Goal: Communication & Community: Answer question/provide support

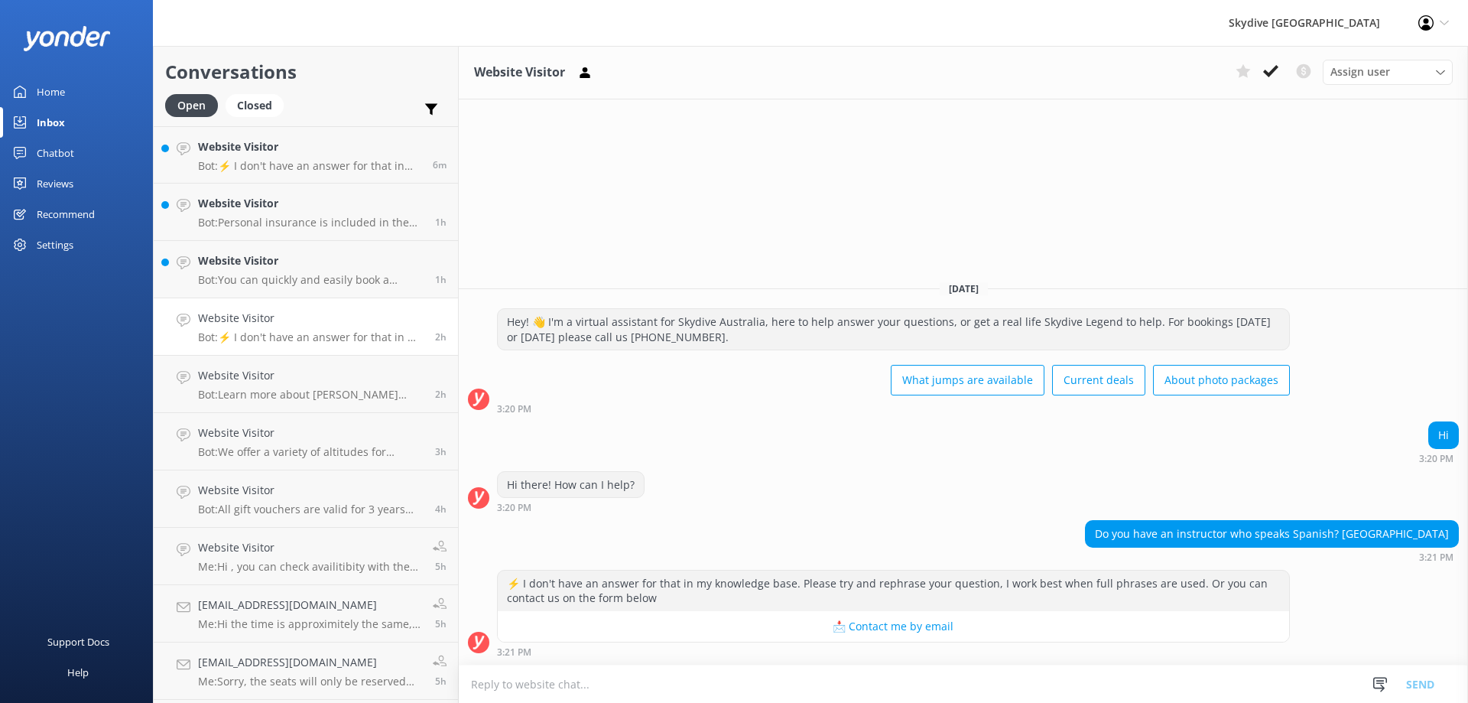
click at [629, 684] on textarea at bounding box center [963, 683] width 1009 height 37
click at [579, 676] on textarea at bounding box center [963, 683] width 1009 height 37
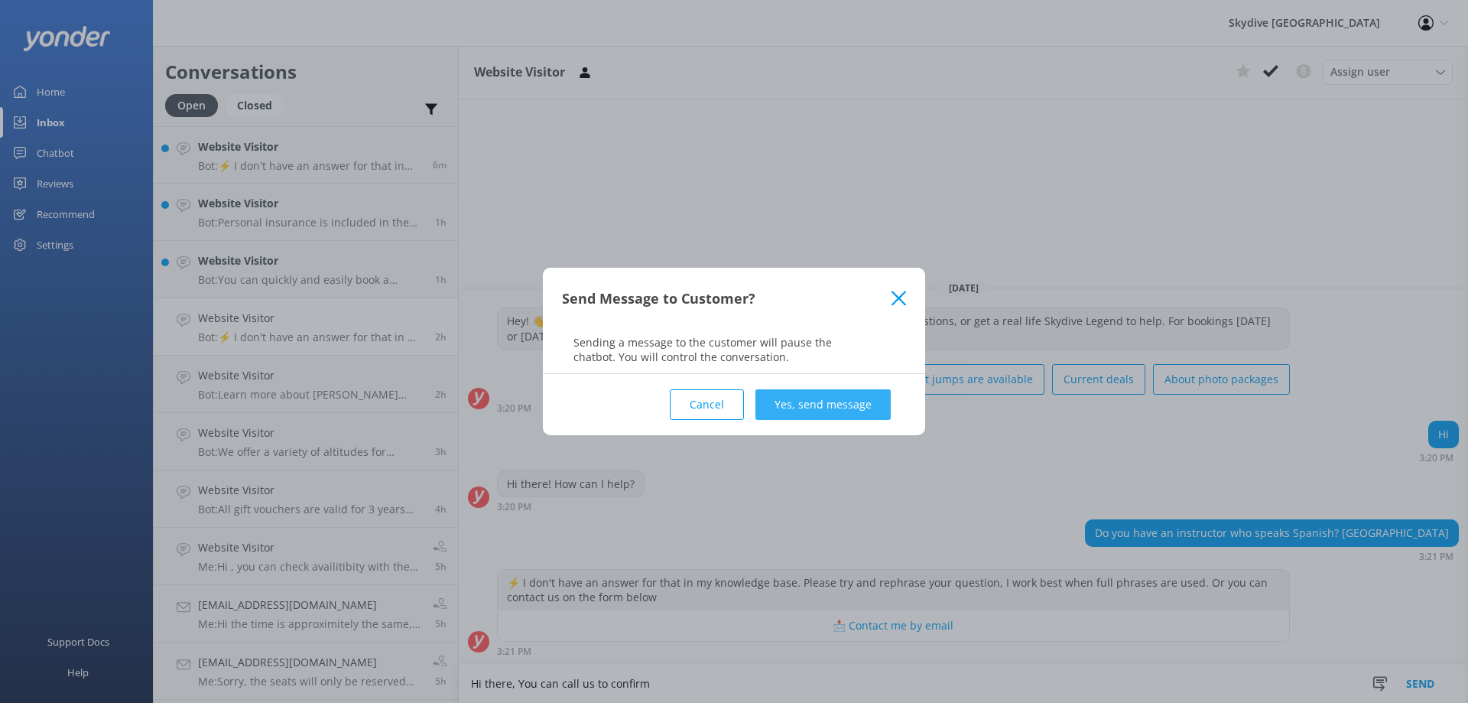
type textarea "Hi there, You can call us to confirm"
click at [785, 411] on button "Yes, send message" at bounding box center [823, 404] width 135 height 31
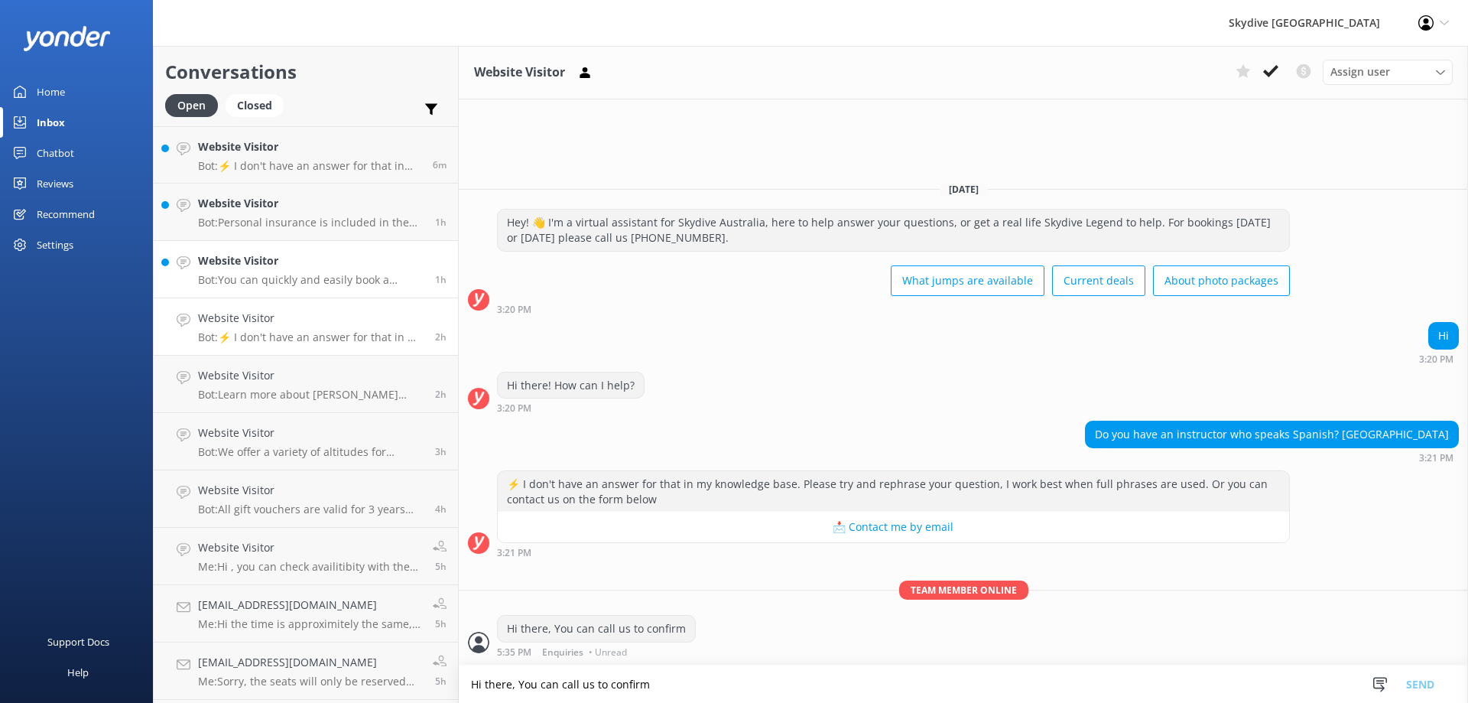
click at [270, 283] on p "Bot: You can quickly and easily book a tandem skydive online. Simply click the …" at bounding box center [311, 280] width 226 height 14
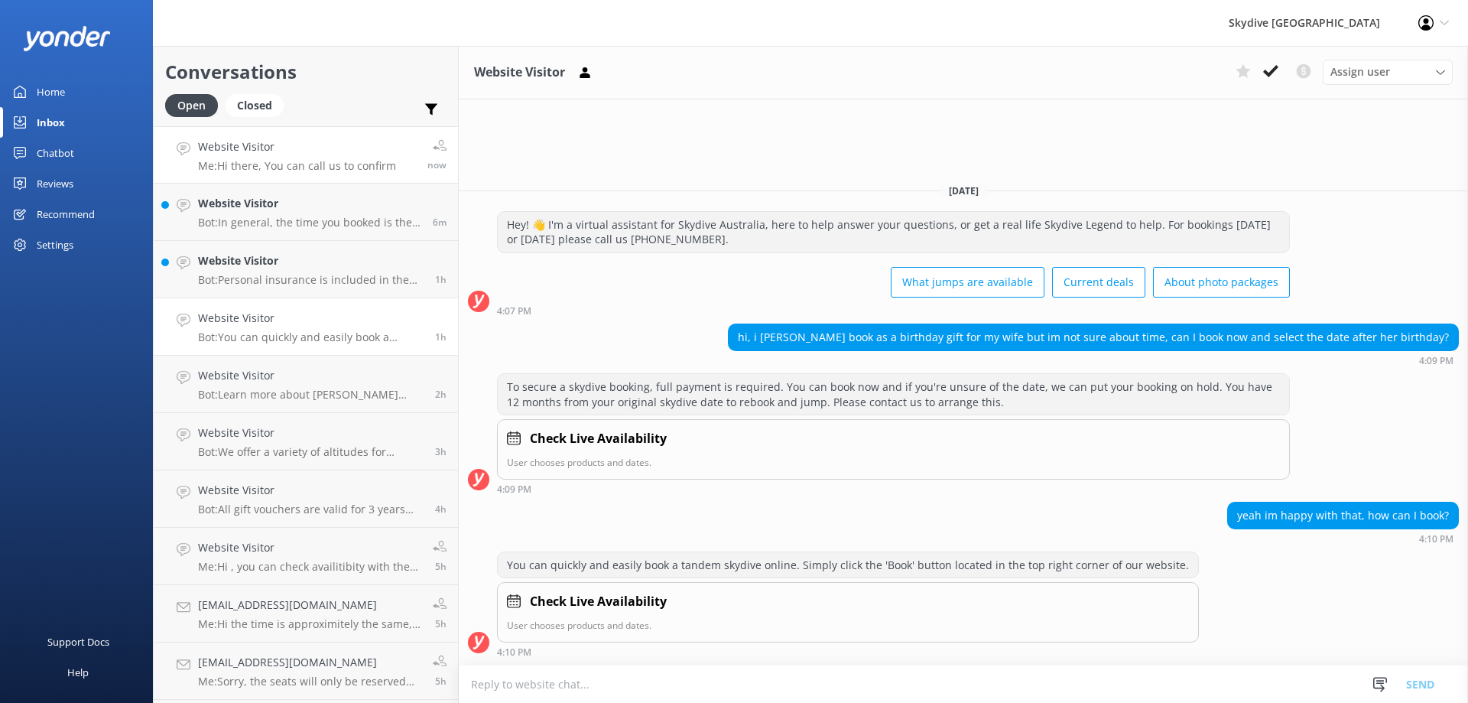
click at [275, 167] on p "Me: Hi there, You can call us to confirm" at bounding box center [297, 166] width 198 height 14
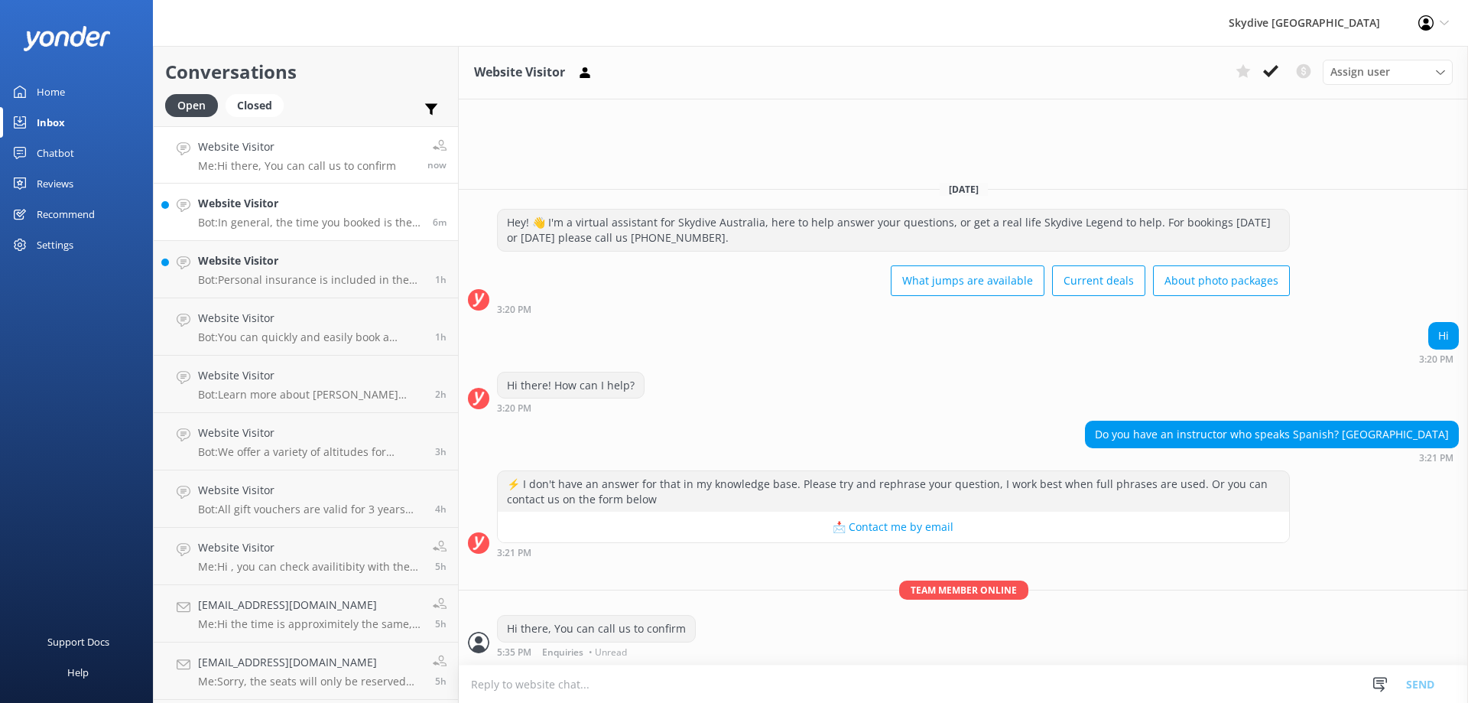
click at [279, 213] on div "Website Visitor Bot: In general, the time you booked is the time you should arr…" at bounding box center [309, 212] width 223 height 34
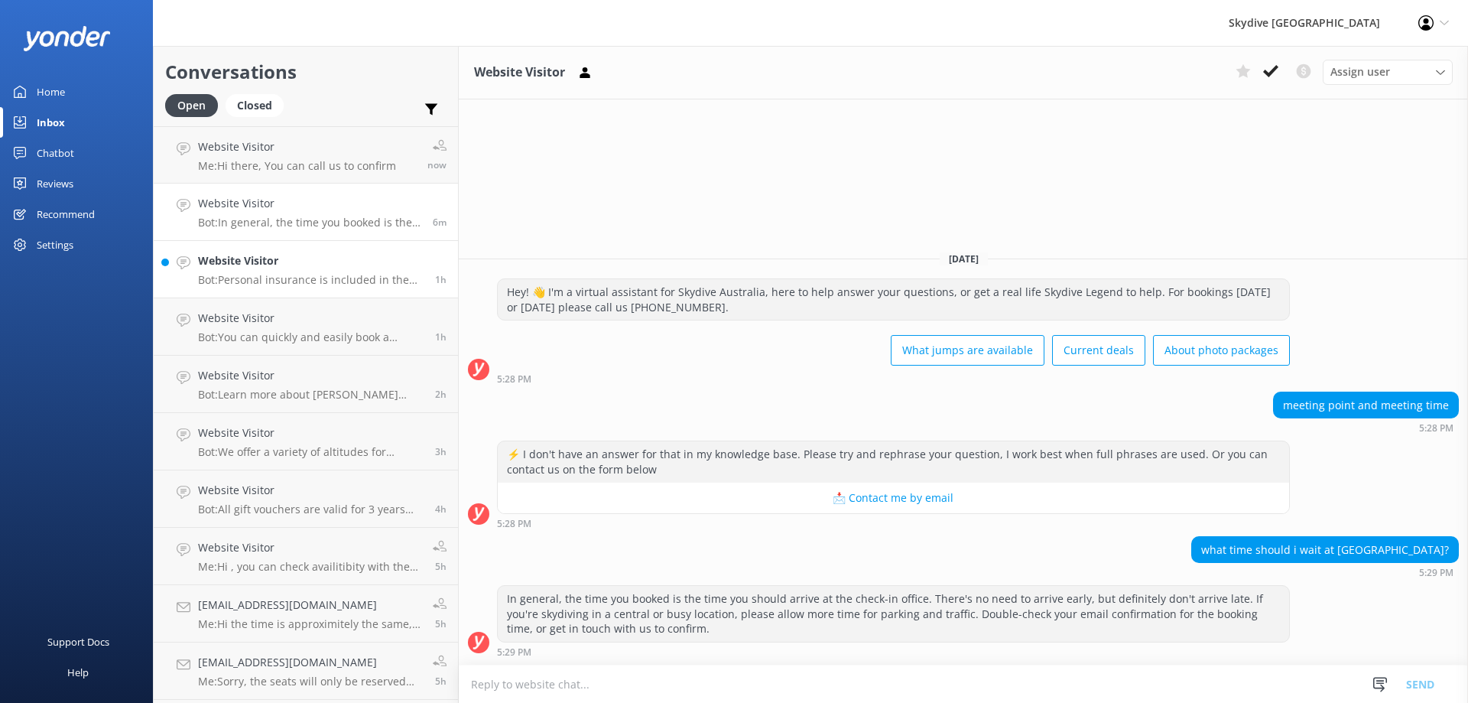
click at [301, 261] on h4 "Website Visitor" at bounding box center [311, 260] width 226 height 17
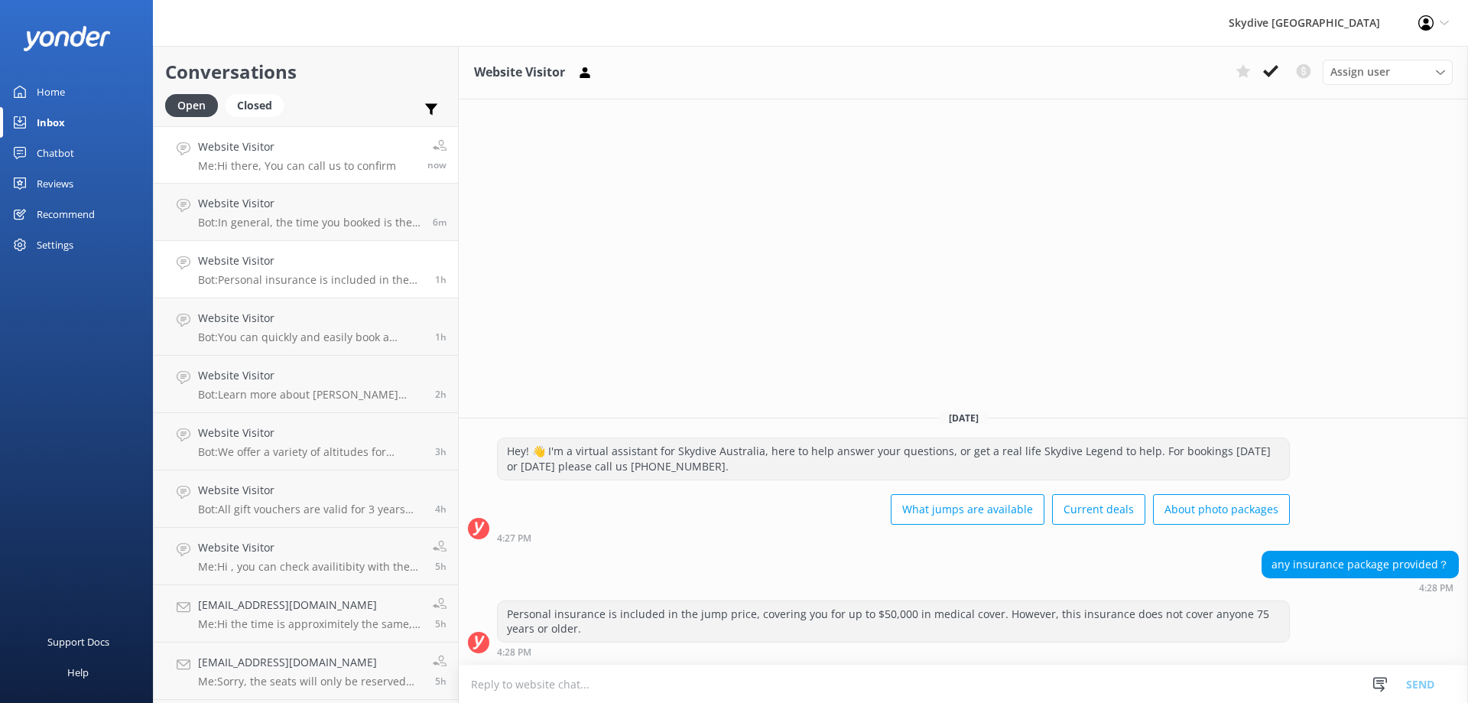
click at [278, 166] on p "Me: Hi there, You can call us to confirm" at bounding box center [297, 166] width 198 height 14
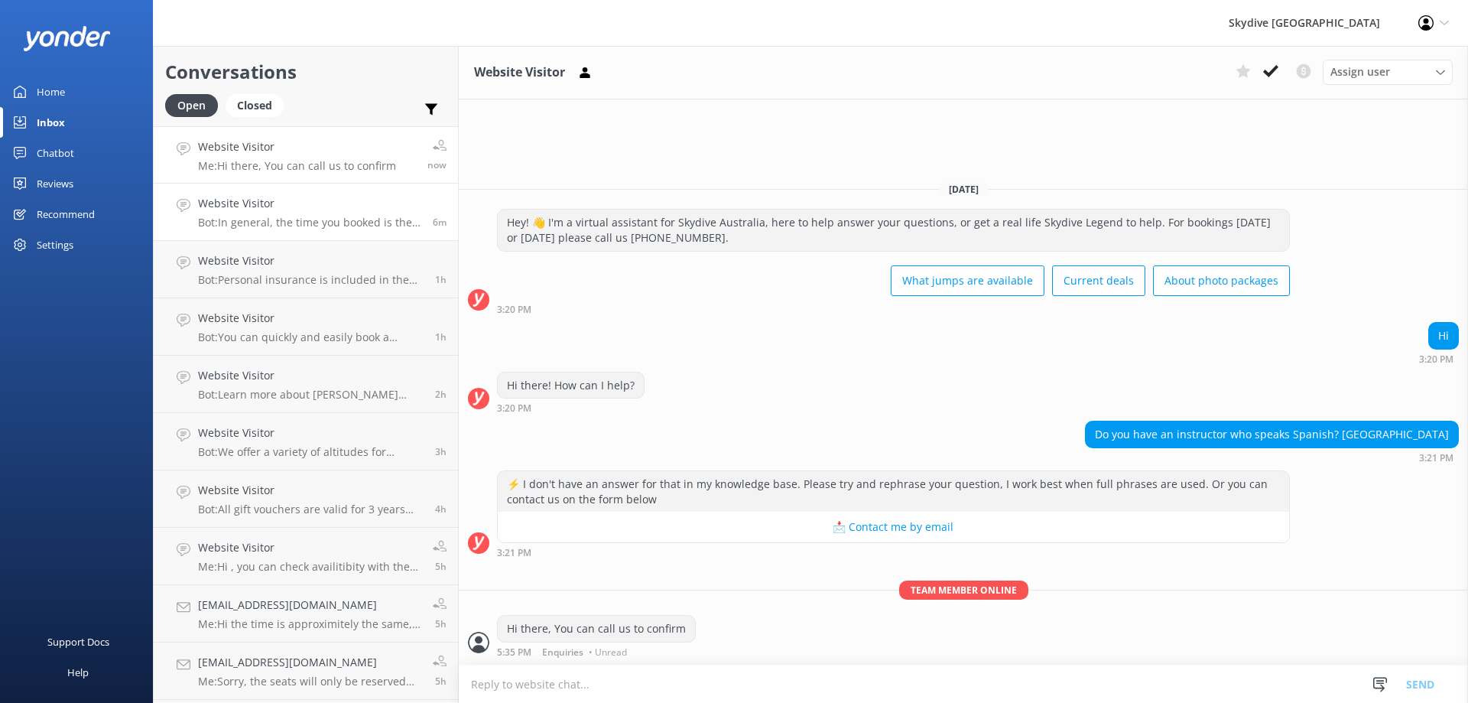
click at [281, 215] on div "Website Visitor Bot: In general, the time you booked is the time you should arr…" at bounding box center [309, 212] width 223 height 34
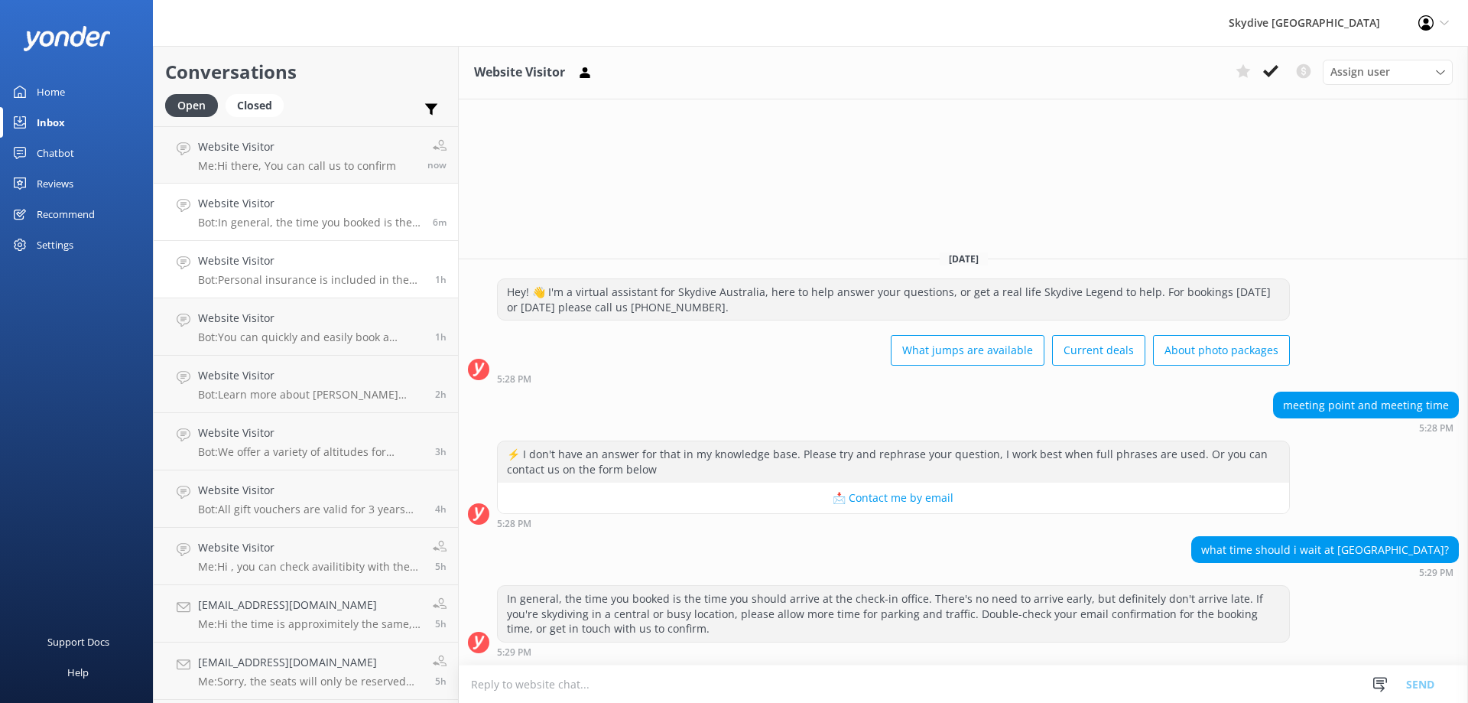
click at [304, 267] on h4 "Website Visitor" at bounding box center [311, 260] width 226 height 17
